Goal: Task Accomplishment & Management: Complete application form

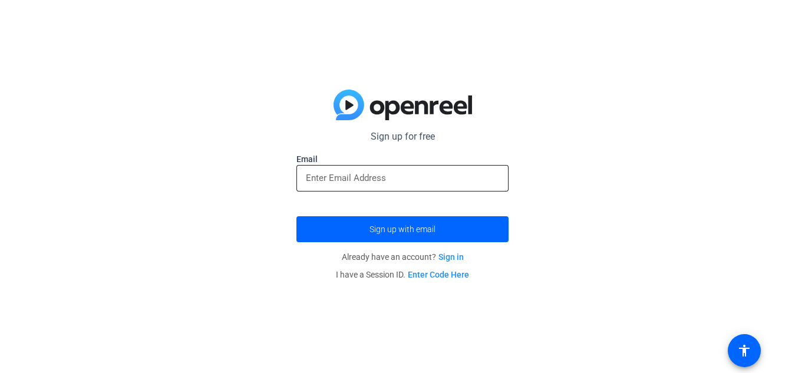
click at [448, 166] on div at bounding box center [402, 178] width 193 height 27
paste input "[EMAIL_ADDRESS][DOMAIN_NAME]"
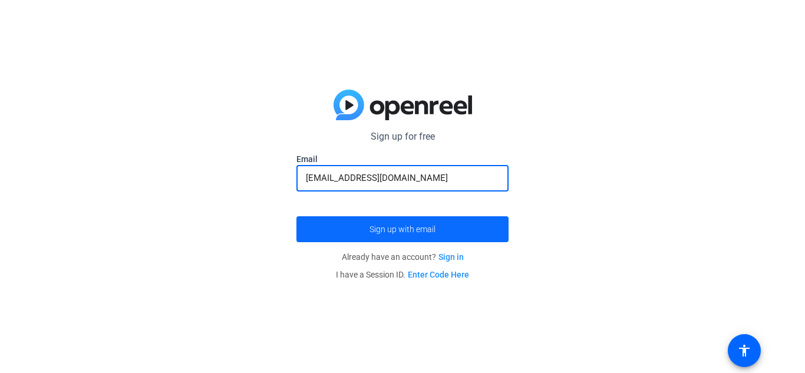
type input "[EMAIL_ADDRESS][DOMAIN_NAME]"
click at [414, 215] on span "submit" at bounding box center [402, 229] width 212 height 28
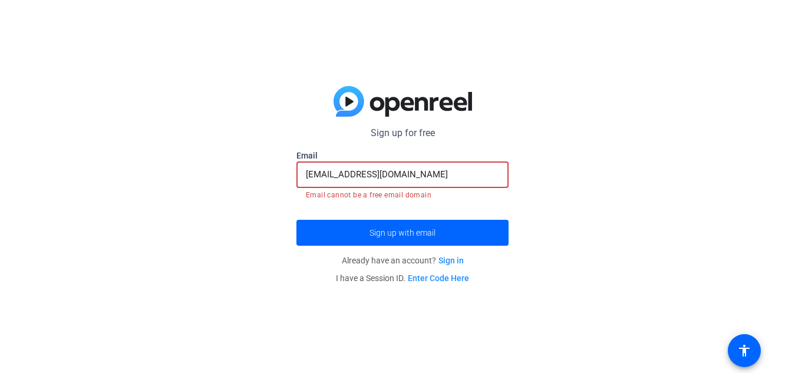
click at [456, 174] on input "[EMAIL_ADDRESS][DOMAIN_NAME]" at bounding box center [402, 174] width 193 height 14
drag, startPoint x: 455, startPoint y: 174, endPoint x: 294, endPoint y: 163, distance: 161.8
click at [294, 163] on div "Sign up for free Email [EMAIL_ADDRESS][DOMAIN_NAME] Email cannot be a free emai…" at bounding box center [402, 186] width 805 height 373
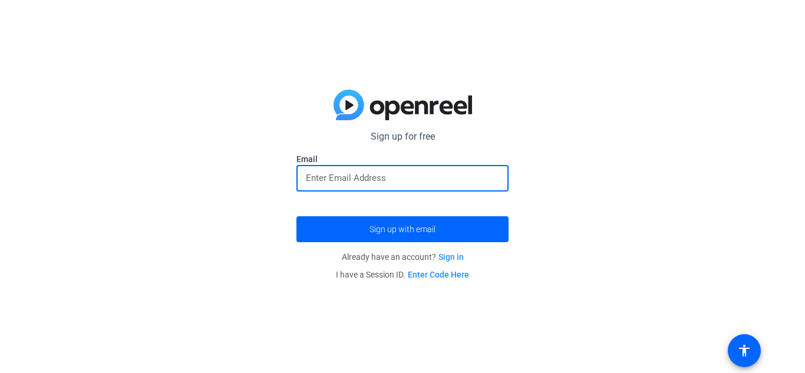
paste input "[EMAIL_ADDRESS][DOMAIN_NAME]"
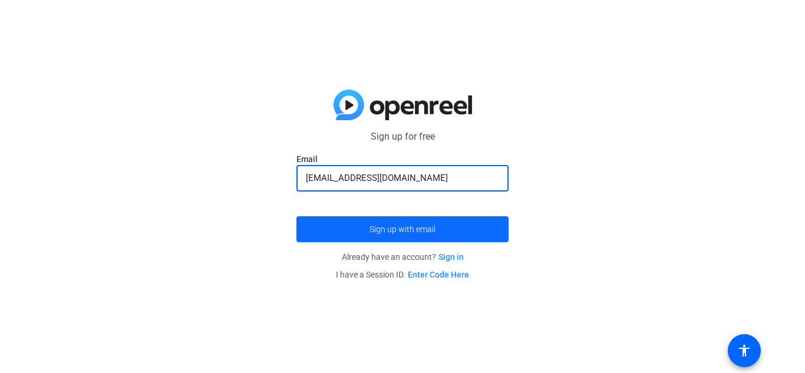
type input "[EMAIL_ADDRESS][DOMAIN_NAME]"
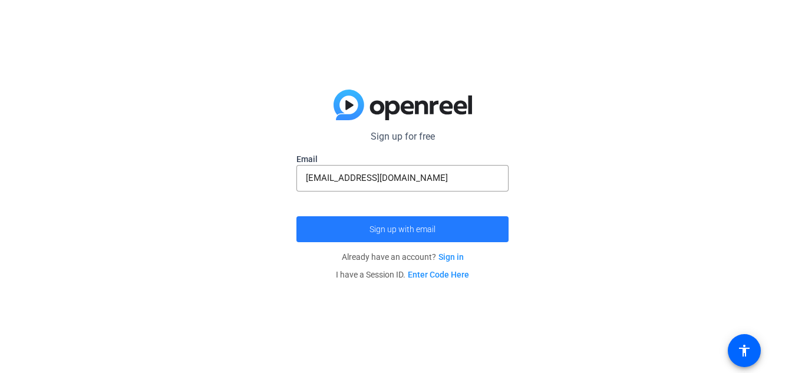
click at [412, 229] on span "Sign up with email" at bounding box center [402, 229] width 66 height 0
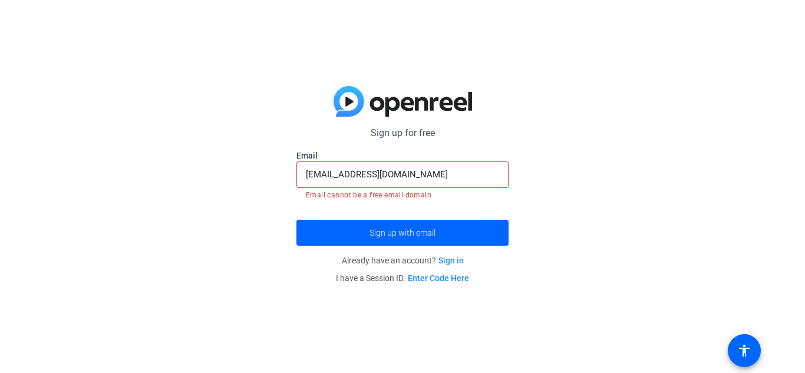
click at [451, 261] on link "Sign in" at bounding box center [450, 260] width 25 height 9
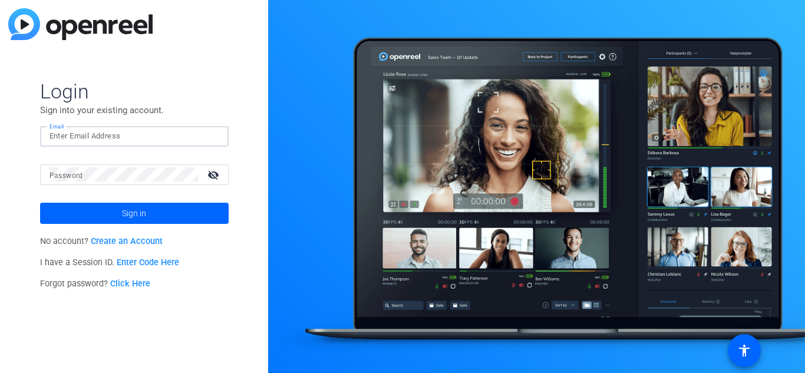
click at [88, 138] on input "Email" at bounding box center [134, 136] width 170 height 14
type input "[EMAIL_ADDRESS][DOMAIN_NAME]"
click at [140, 239] on link "Create an Account" at bounding box center [127, 241] width 72 height 10
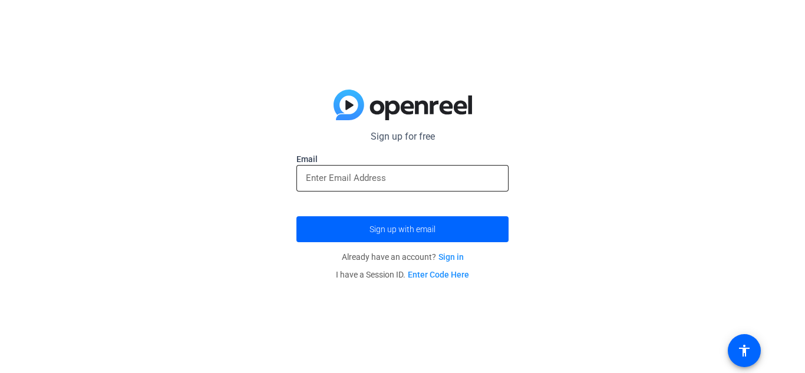
click at [341, 175] on input "email" at bounding box center [402, 178] width 193 height 14
type input "[EMAIL_ADDRESS][DOMAIN_NAME]"
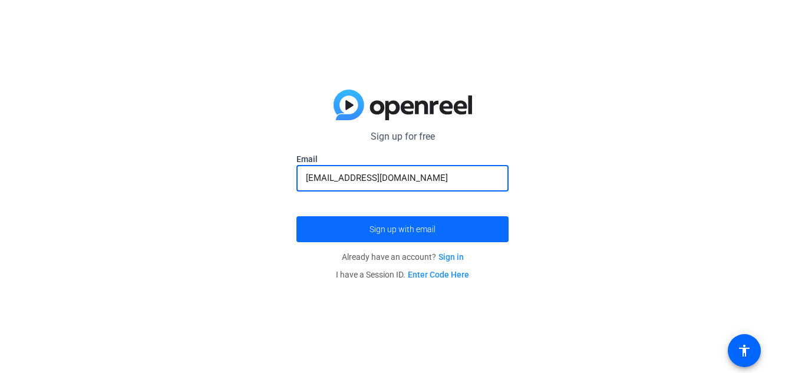
click at [417, 229] on span "Sign up with email" at bounding box center [402, 229] width 66 height 0
